Goal: Transaction & Acquisition: Purchase product/service

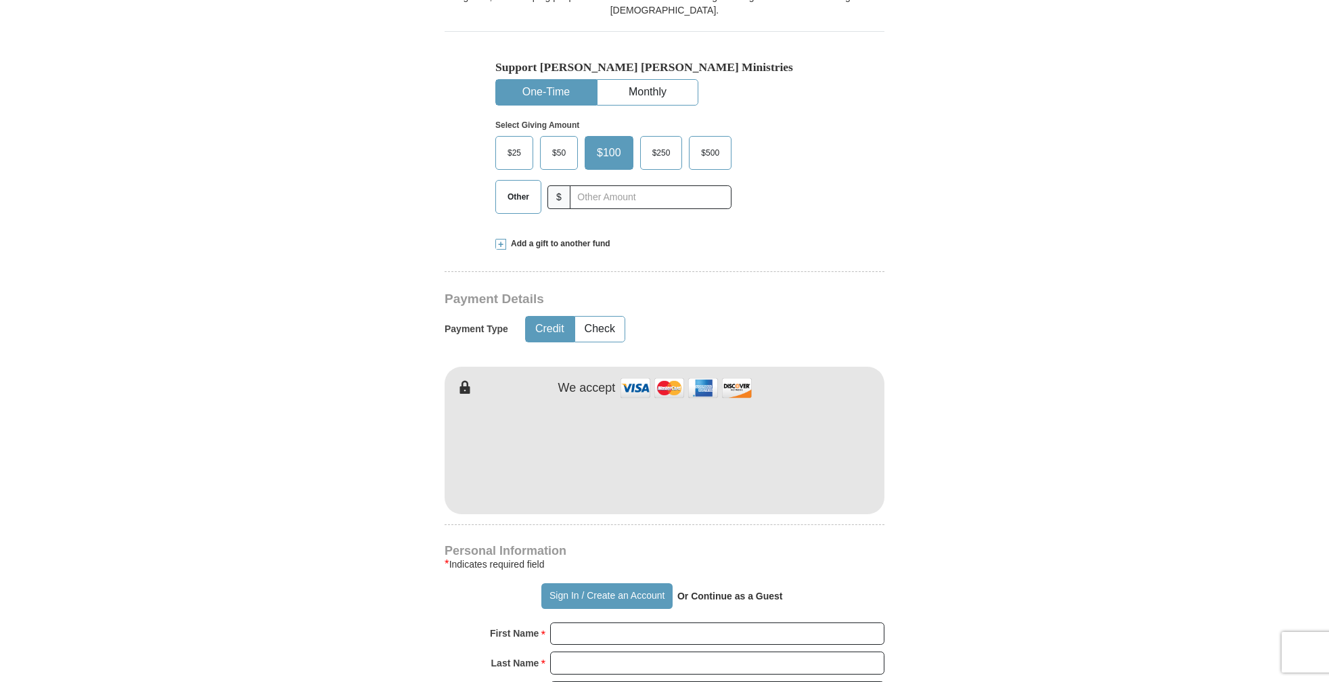
scroll to position [362, 0]
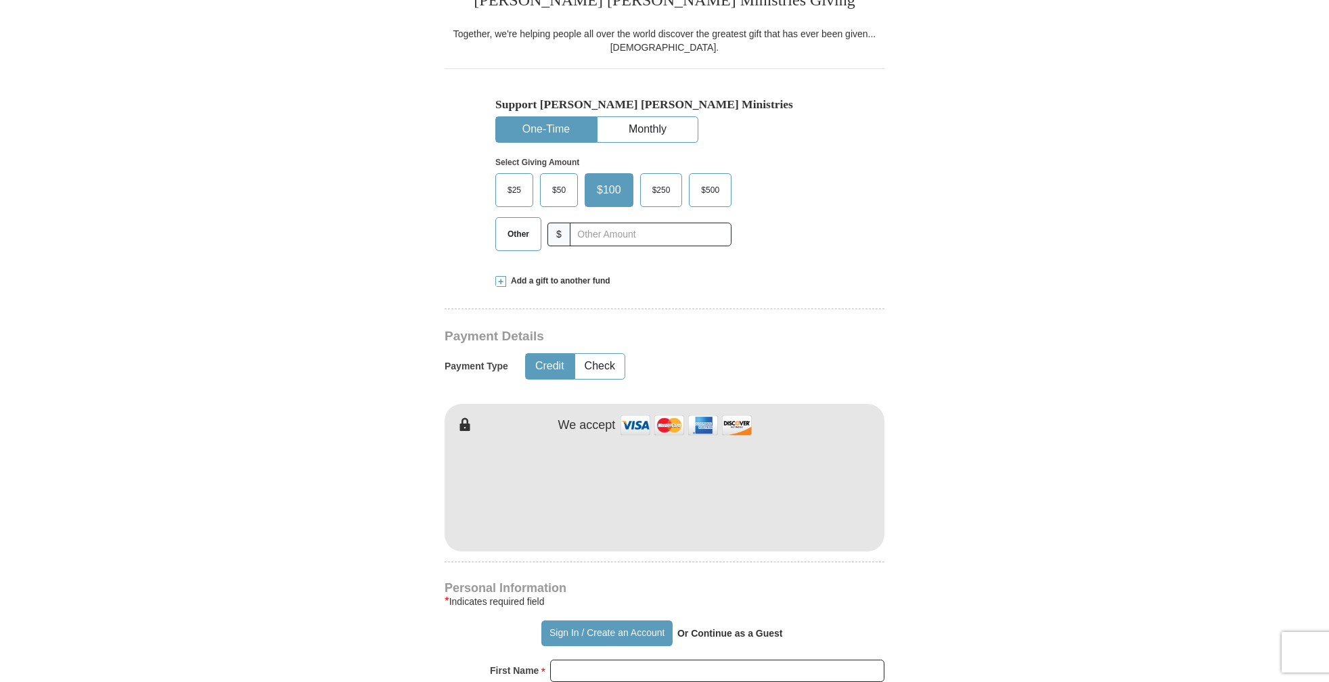
click at [513, 187] on span "$25" at bounding box center [514, 190] width 27 height 20
click at [0, 0] on input "$25" at bounding box center [0, 0] width 0 height 0
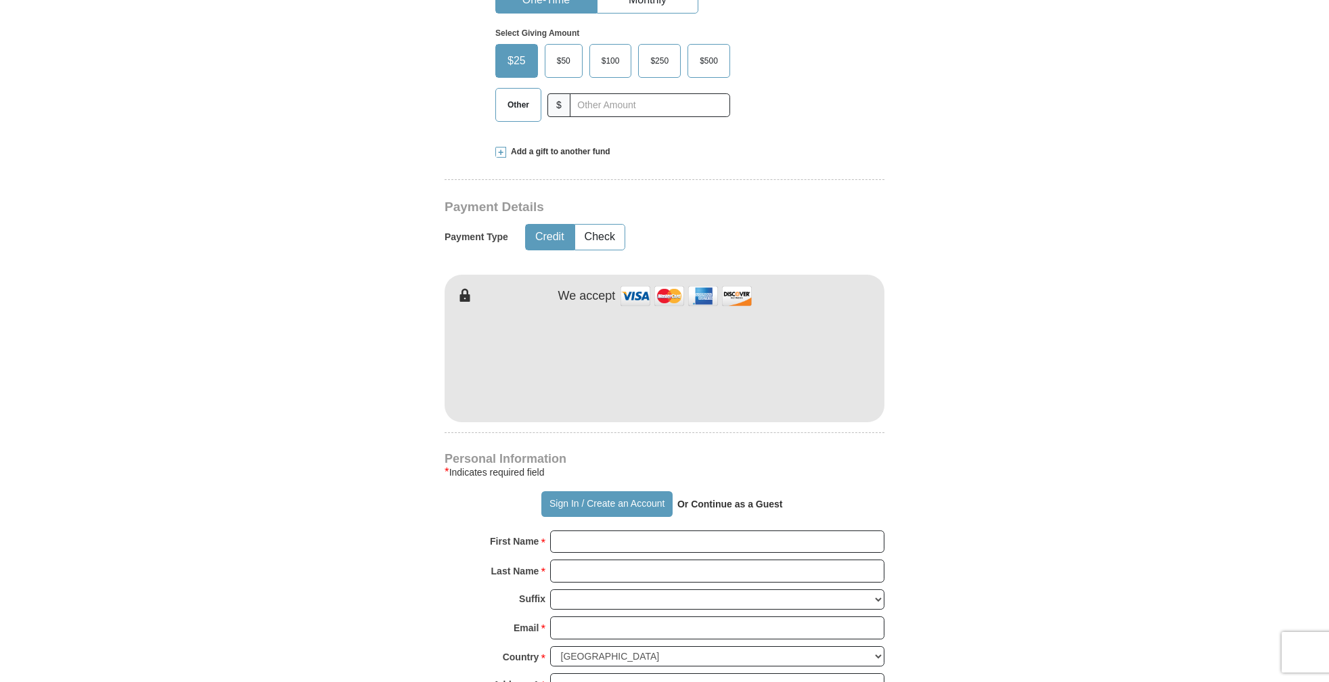
scroll to position [268, 0]
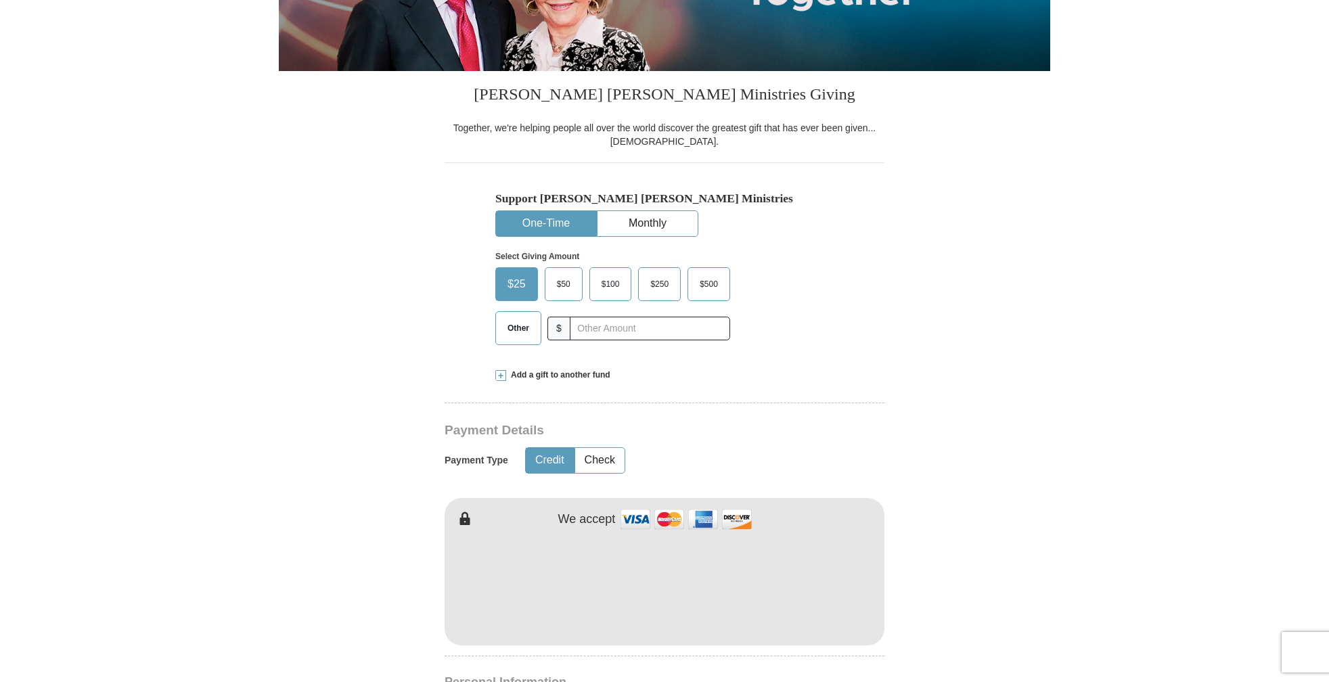
click at [565, 286] on span "$50" at bounding box center [563, 284] width 27 height 20
click at [0, 0] on input "$50" at bounding box center [0, 0] width 0 height 0
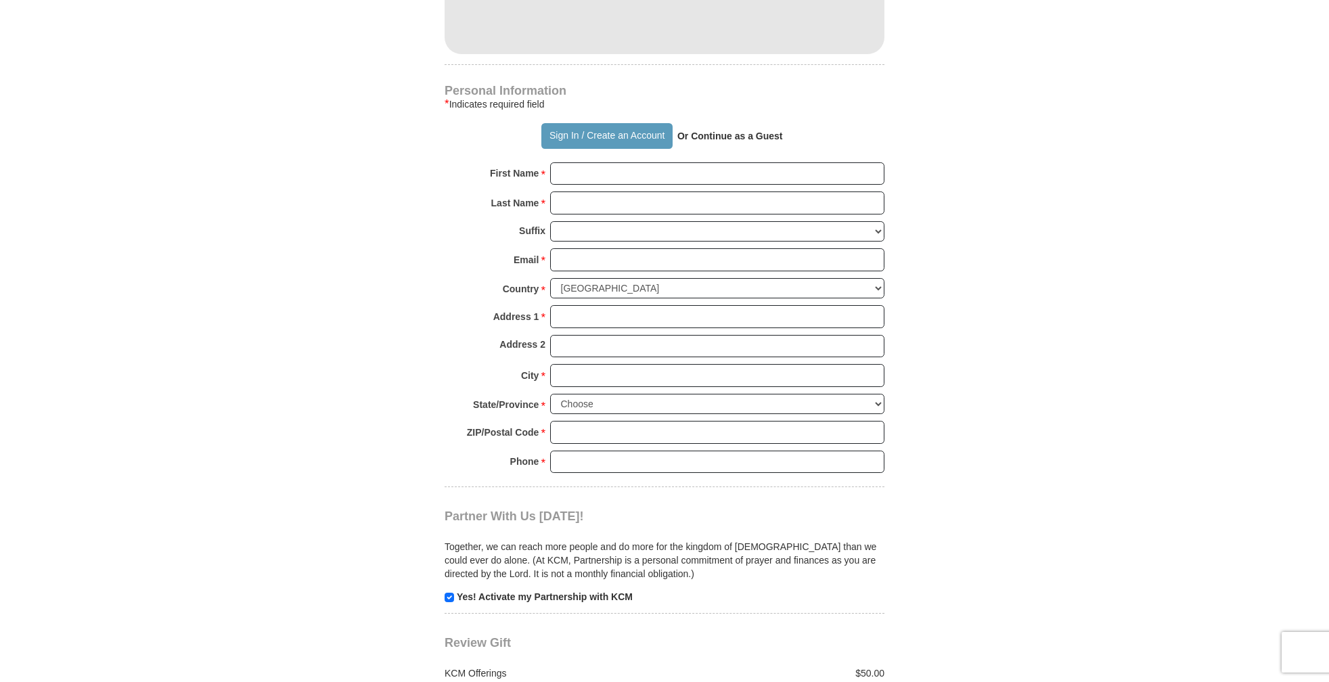
scroll to position [867, 0]
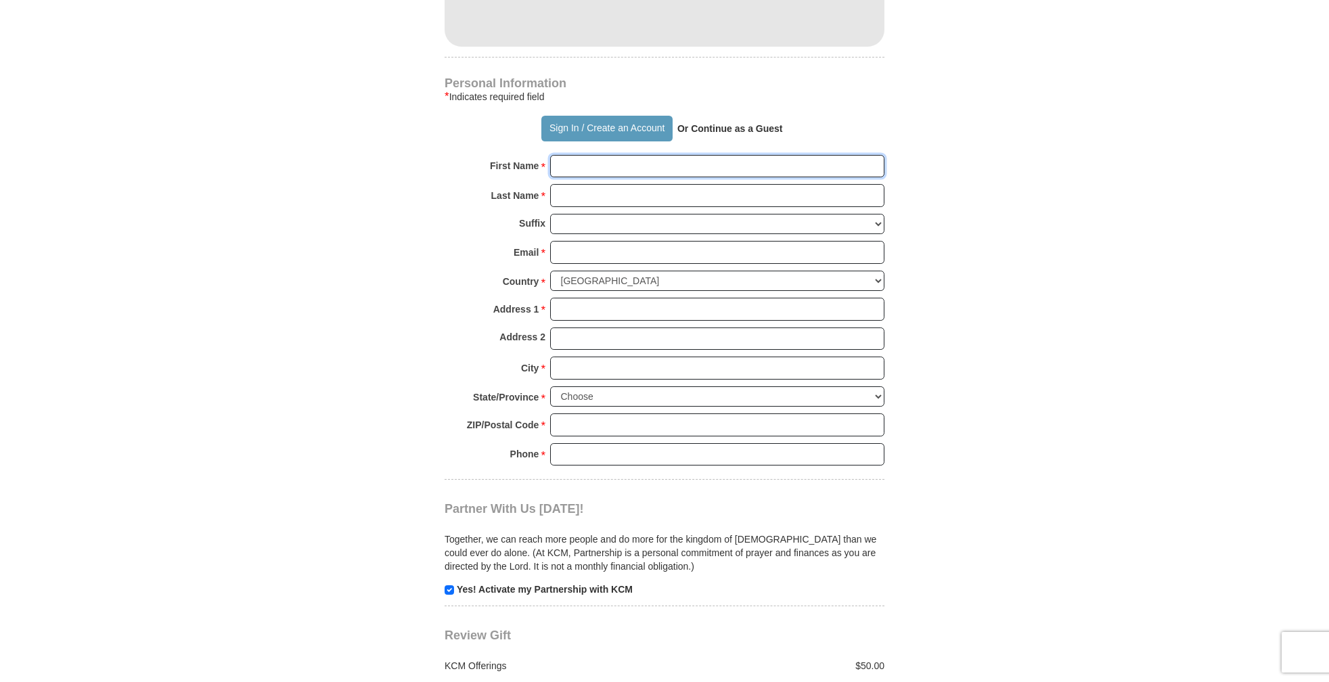
click at [568, 169] on input "First Name *" at bounding box center [717, 166] width 334 height 23
type input "CINDY"
type input "B"
click at [603, 168] on input "CINDY" at bounding box center [717, 166] width 334 height 23
type input "C"
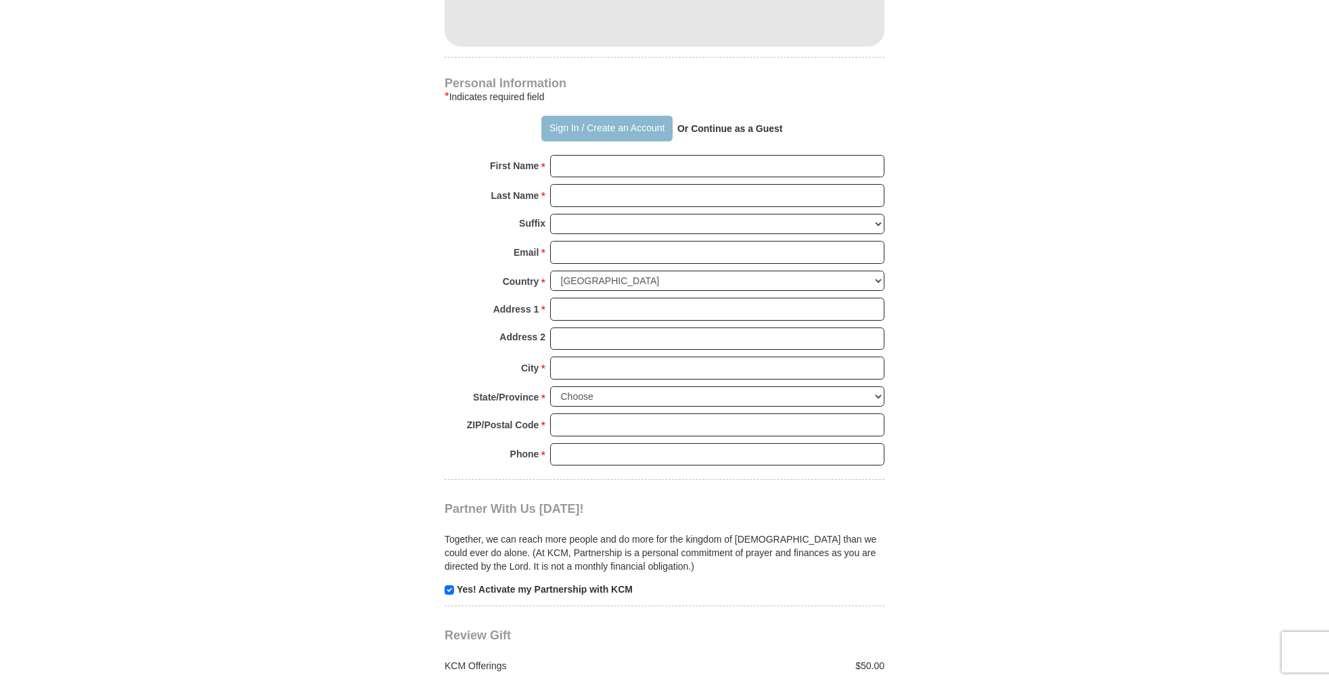
click at [566, 127] on button "Sign In / Create an Account" at bounding box center [606, 129] width 131 height 26
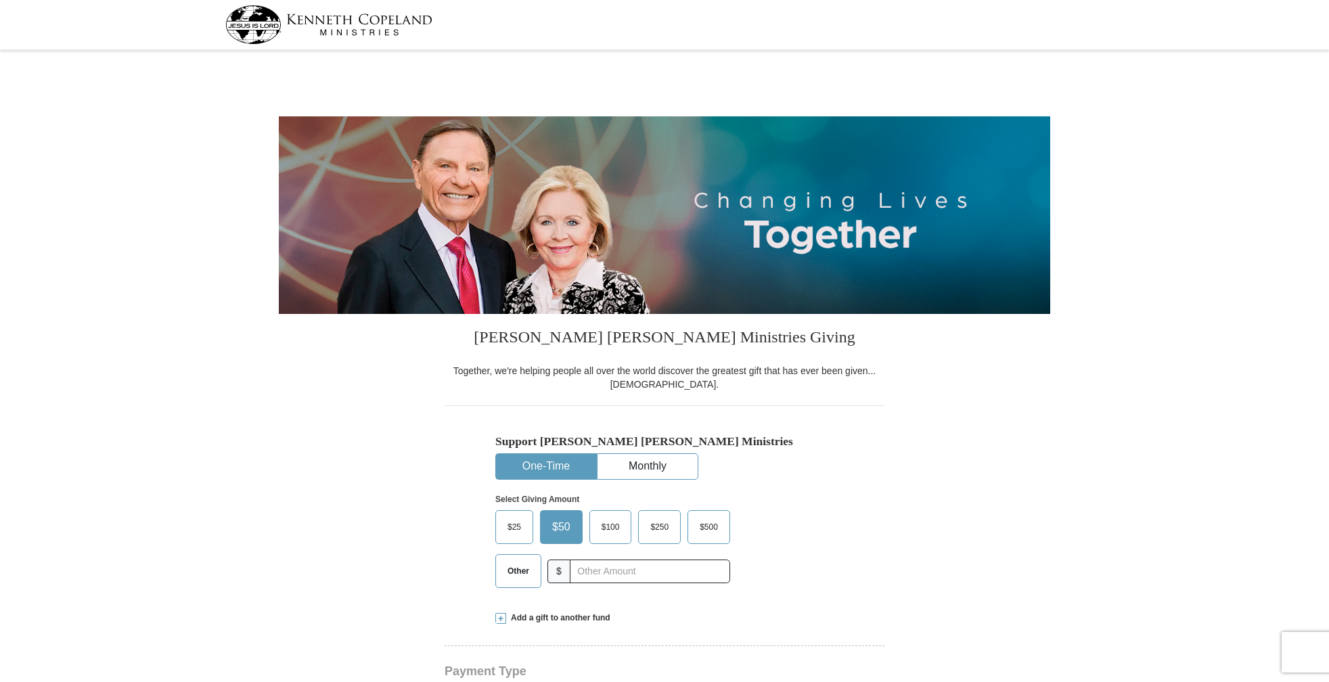
select select "FL"
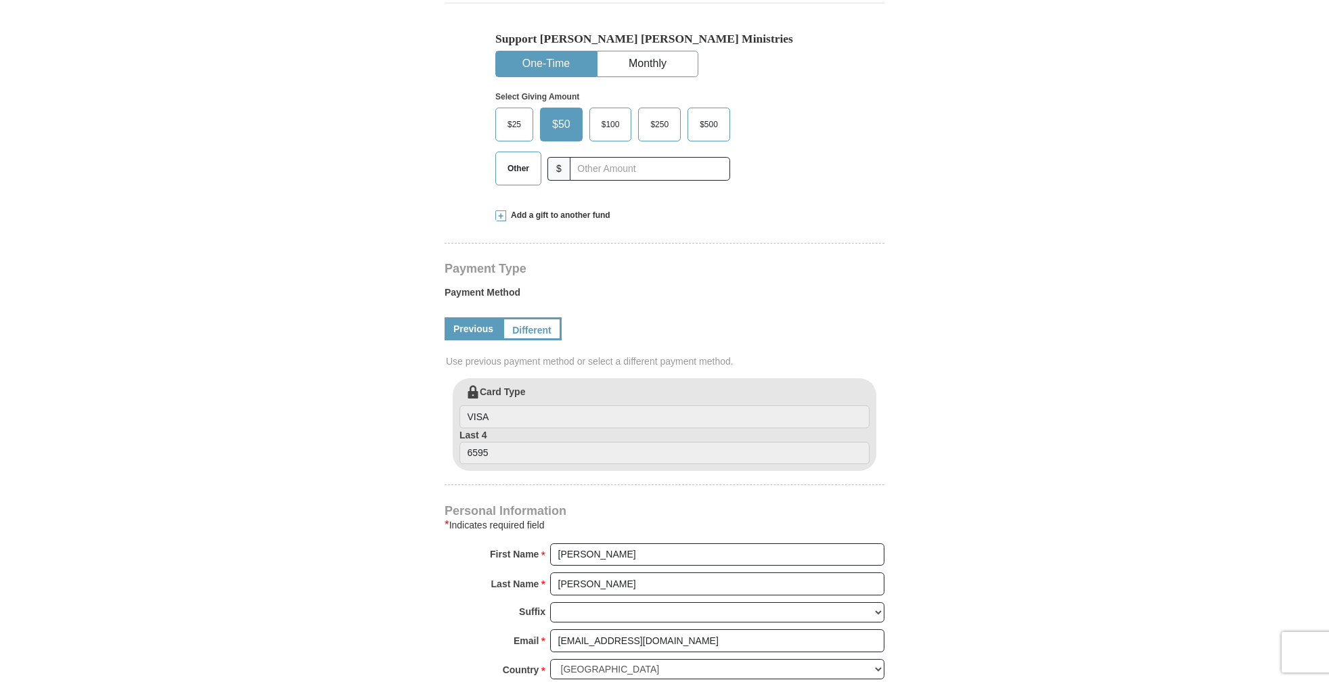
scroll to position [457, 0]
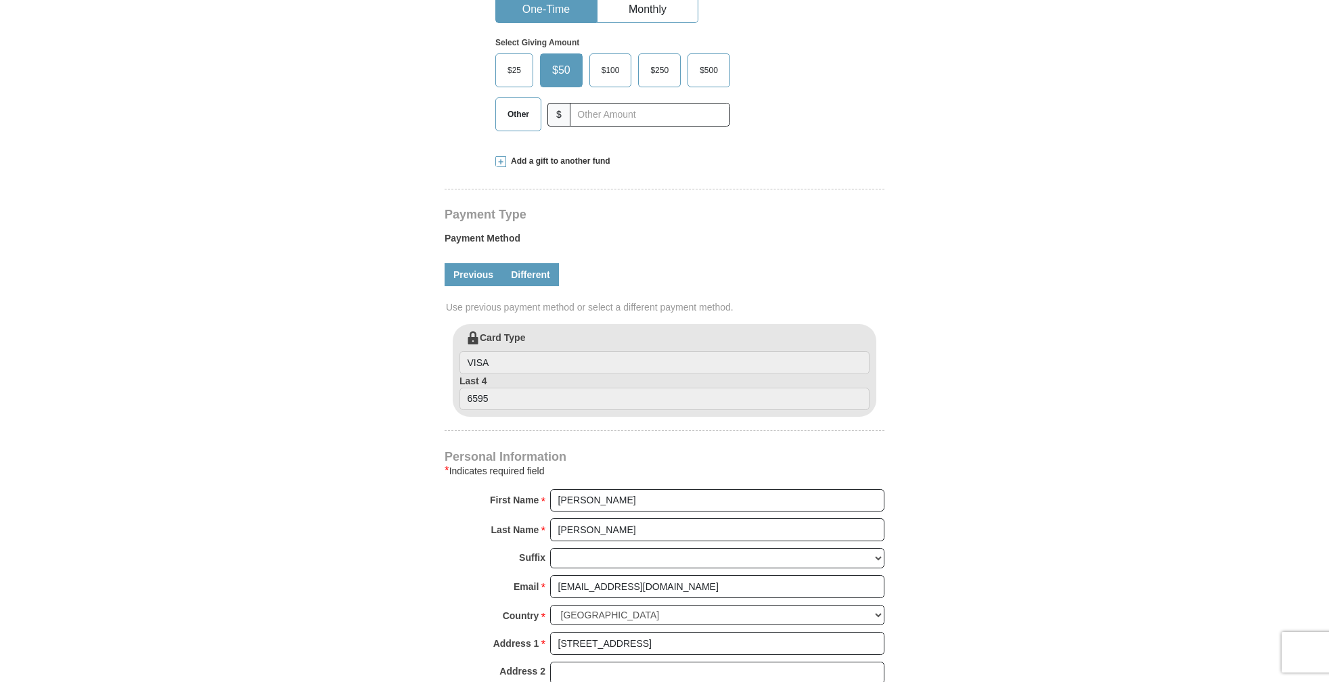
click at [530, 274] on link "Different" at bounding box center [530, 274] width 57 height 23
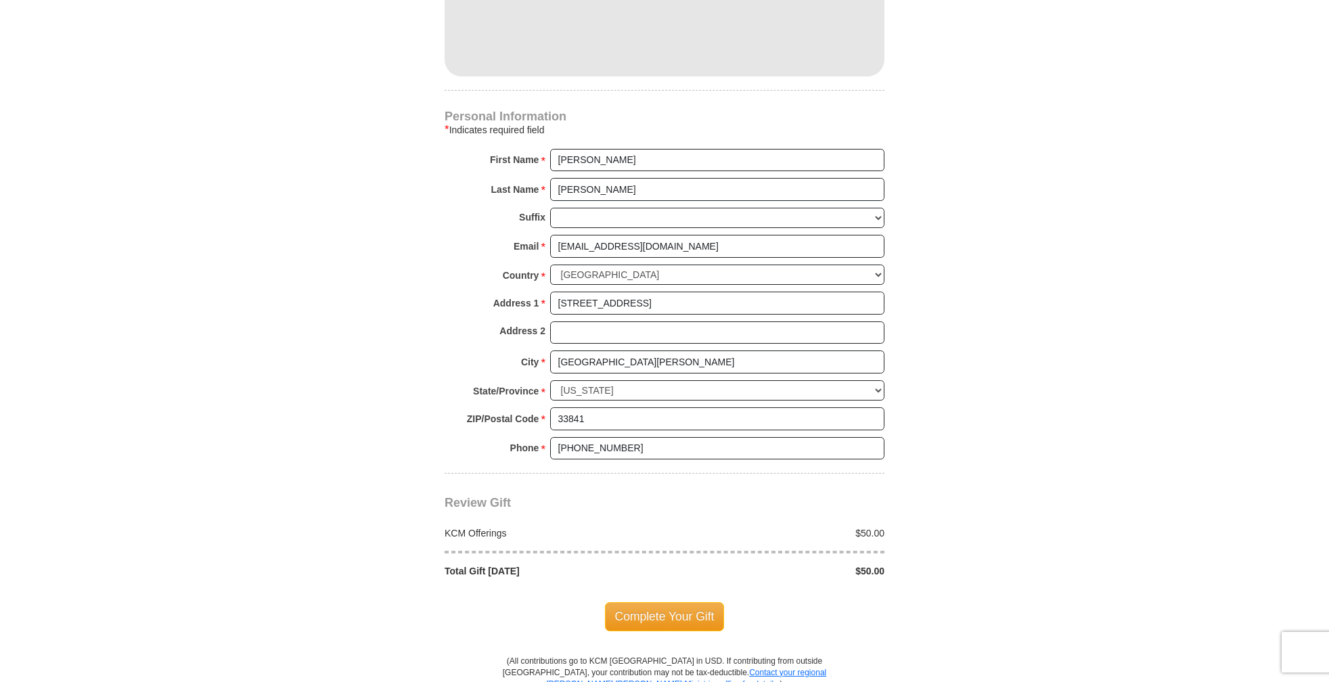
scroll to position [1185, 0]
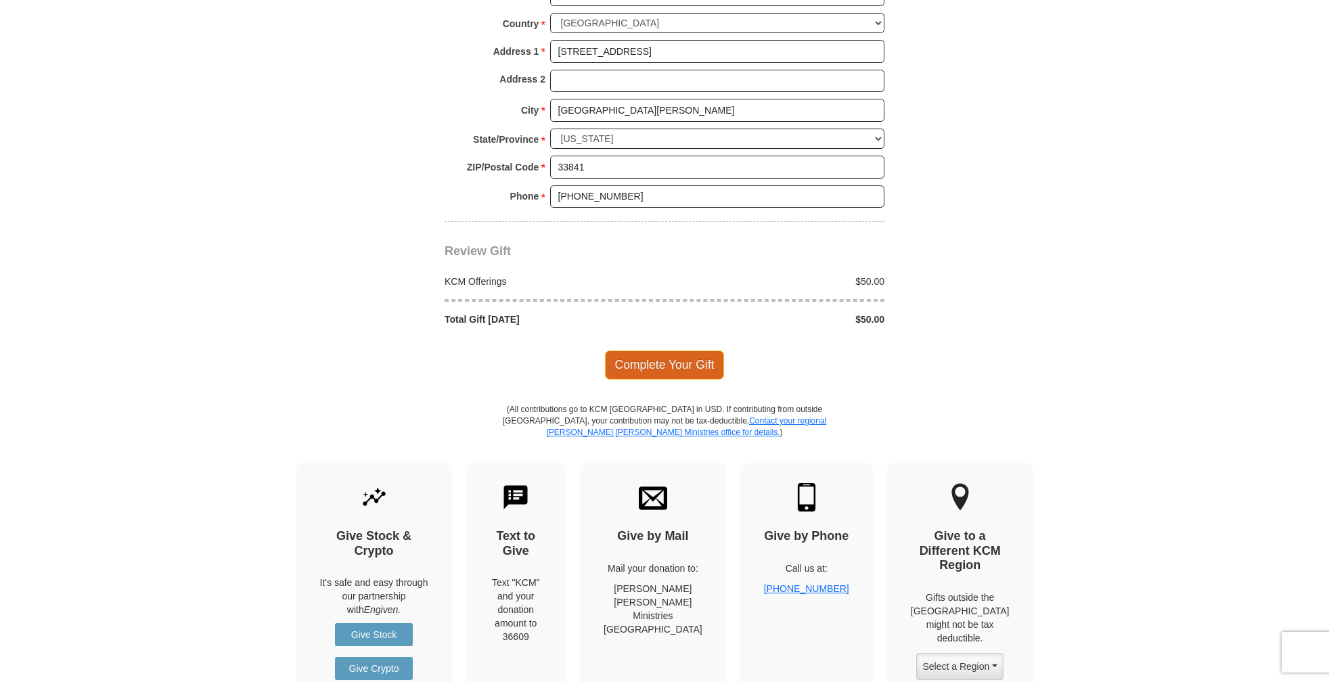
click at [649, 361] on span "Complete Your Gift" at bounding box center [665, 364] width 120 height 28
